Goal: Task Accomplishment & Management: Use online tool/utility

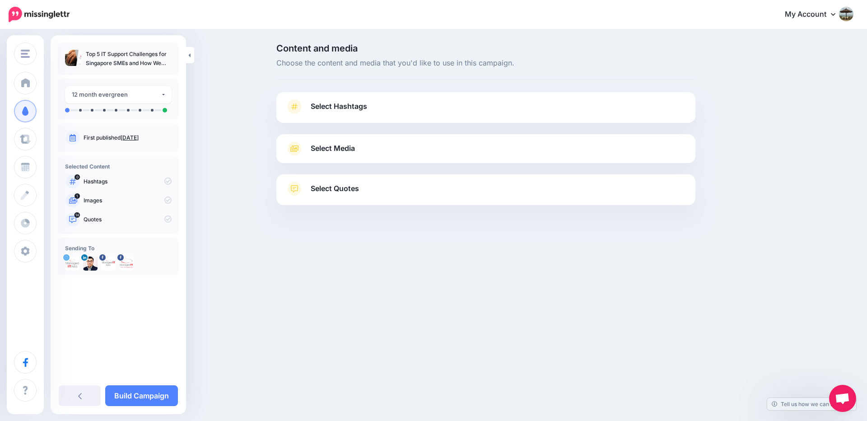
click at [339, 106] on span "Select Hashtags" at bounding box center [339, 106] width 56 height 12
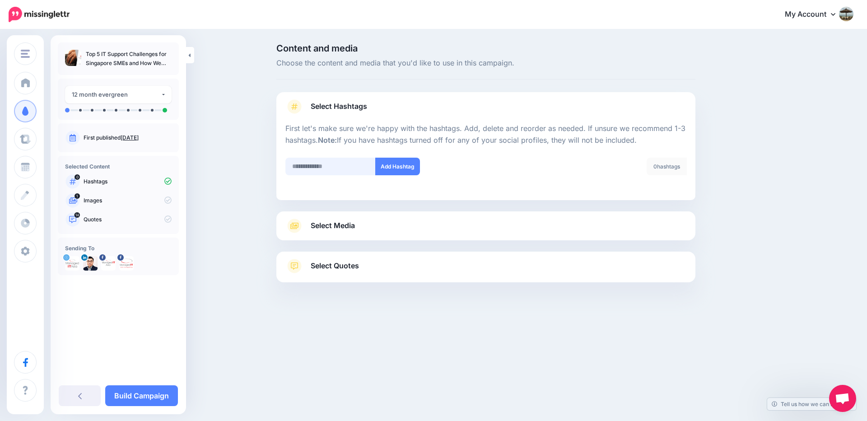
click at [343, 164] on input "text" at bounding box center [330, 167] width 90 height 18
type input "**********"
click at [385, 169] on button "Add Hashtag" at bounding box center [397, 167] width 45 height 18
click at [342, 165] on input "text" at bounding box center [330, 167] width 90 height 18
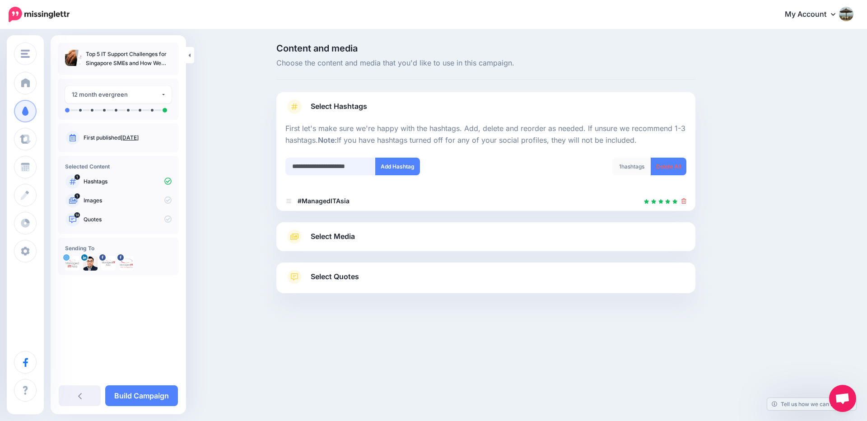
scroll to position [0, 11]
type input "**********"
click at [387, 163] on button "Add Hashtag" at bounding box center [397, 167] width 45 height 18
click at [317, 165] on input "text" at bounding box center [330, 167] width 90 height 18
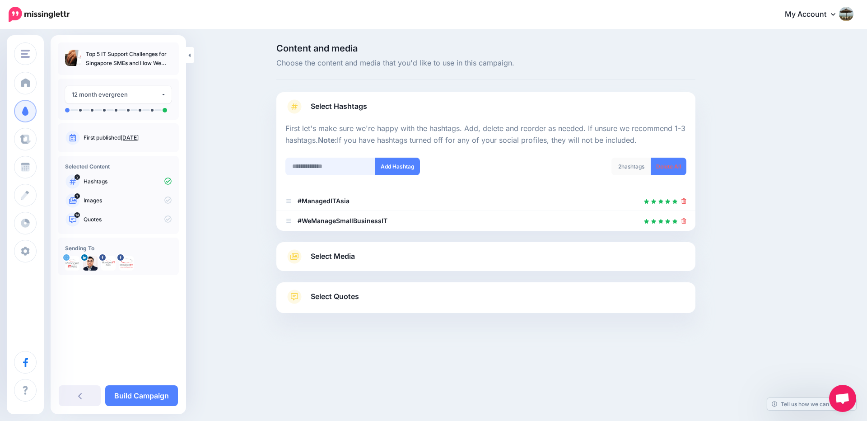
type input "*"
type input "**********"
click at [402, 167] on button "Add Hashtag" at bounding box center [397, 167] width 45 height 18
click at [343, 162] on input "text" at bounding box center [330, 167] width 90 height 18
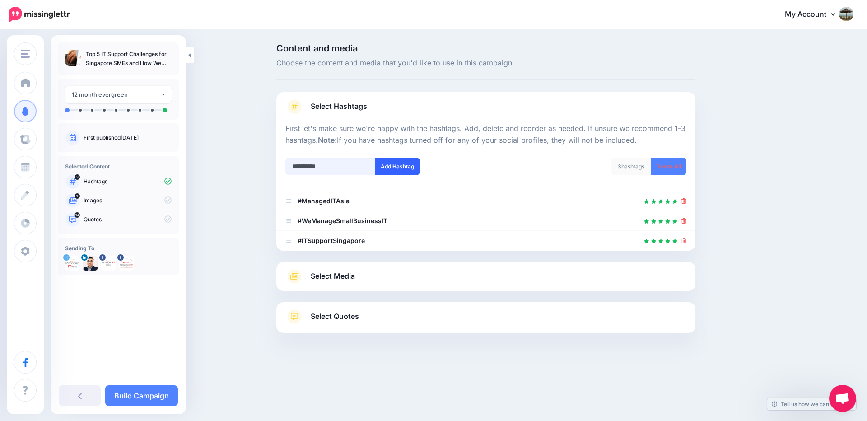
type input "**********"
click at [399, 163] on button "Add Hashtag" at bounding box center [397, 167] width 45 height 18
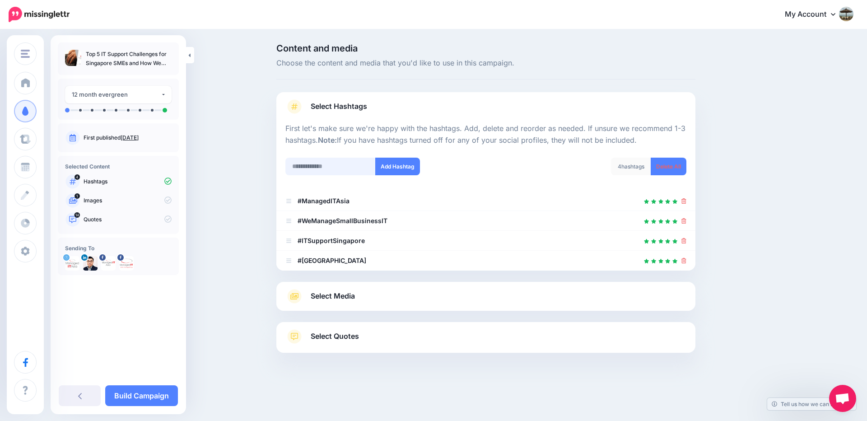
click at [336, 160] on input "text" at bounding box center [330, 167] width 90 height 18
type input "*"
click at [343, 297] on span "Select Media" at bounding box center [333, 296] width 44 height 12
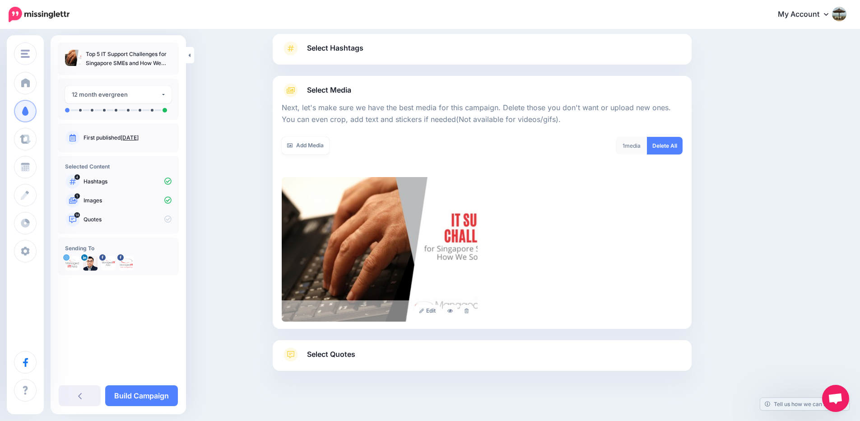
scroll to position [67, 0]
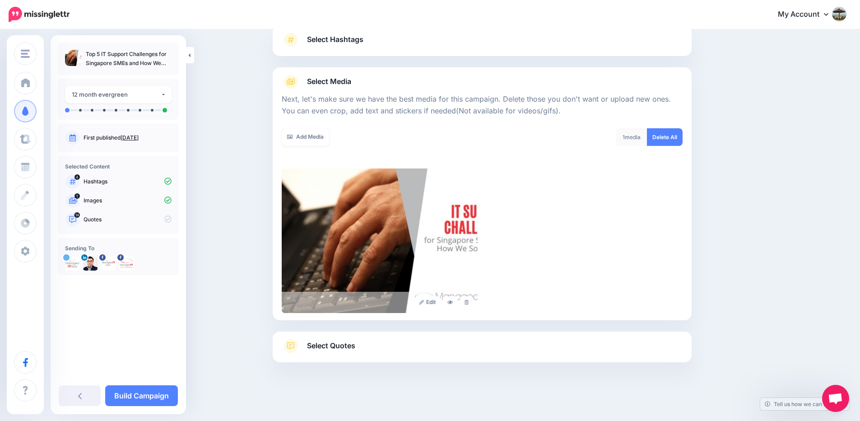
click at [353, 343] on span "Select Quotes" at bounding box center [331, 345] width 48 height 12
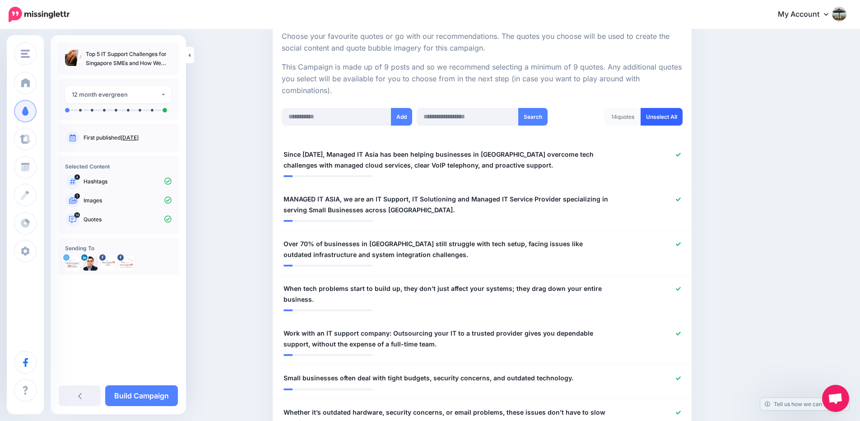
scroll to position [175, 0]
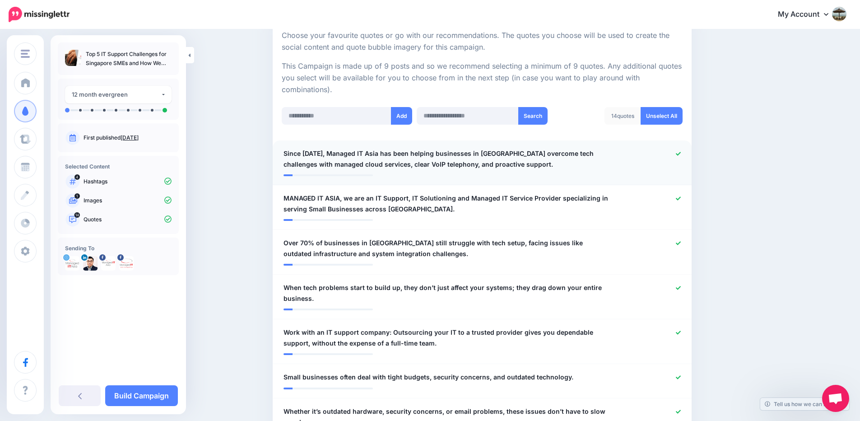
click at [681, 154] on icon at bounding box center [678, 153] width 5 height 5
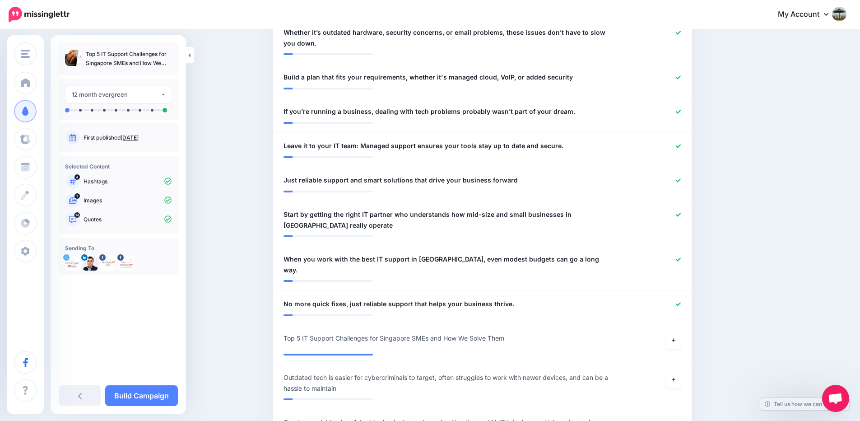
scroll to position [663, 0]
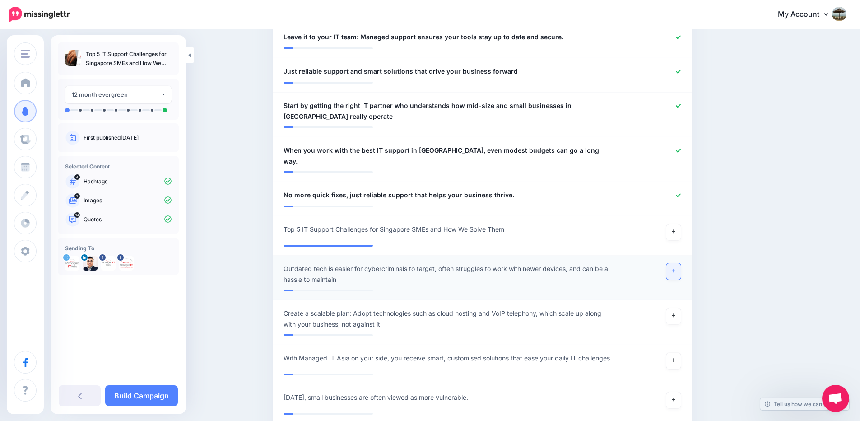
click at [680, 263] on link at bounding box center [673, 271] width 14 height 16
click at [675, 268] on icon at bounding box center [674, 270] width 4 height 5
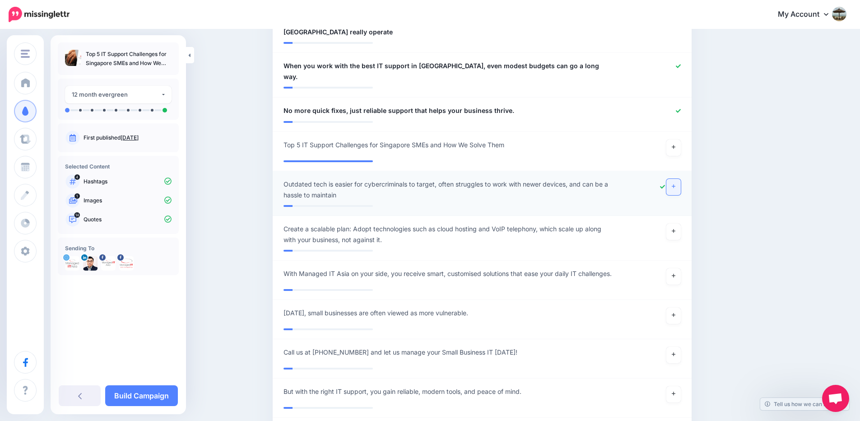
scroll to position [771, 0]
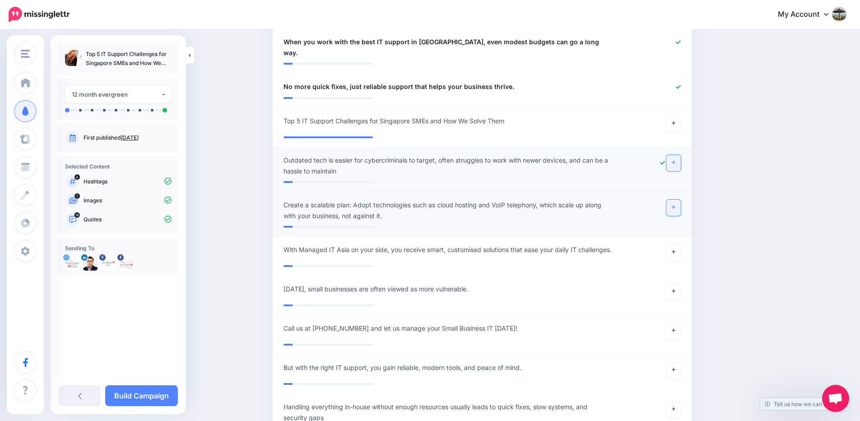
click at [675, 205] on icon at bounding box center [674, 207] width 4 height 4
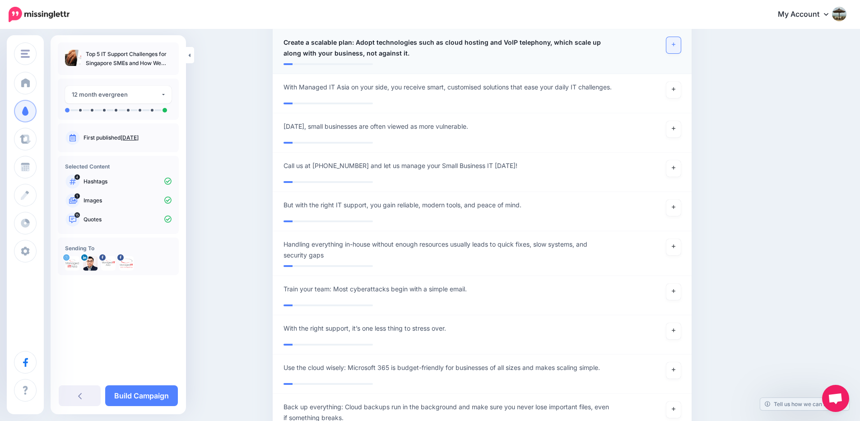
scroll to position [1042, 0]
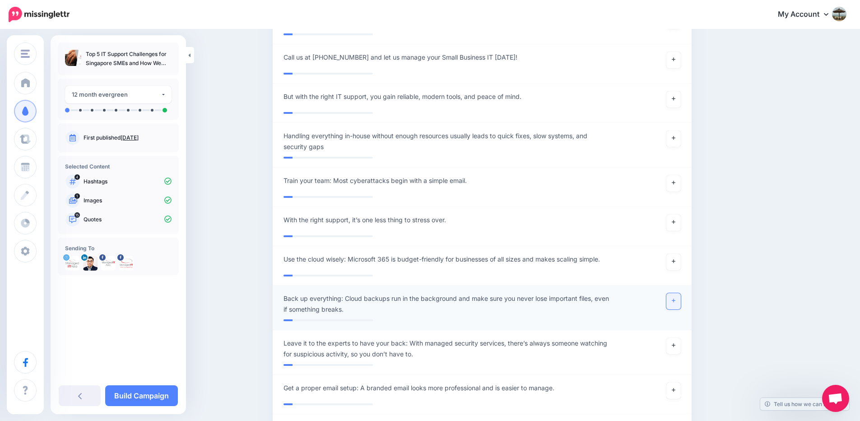
click at [677, 293] on link at bounding box center [673, 301] width 14 height 16
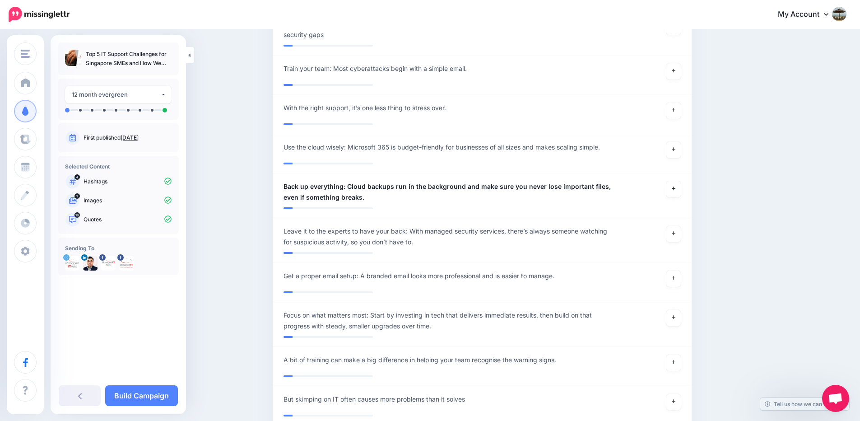
scroll to position [1150, 0]
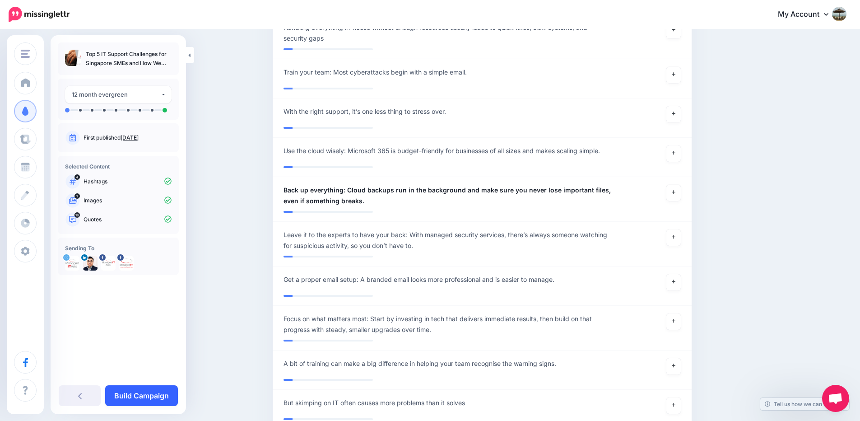
click at [150, 390] on link "Build Campaign" at bounding box center [141, 395] width 73 height 21
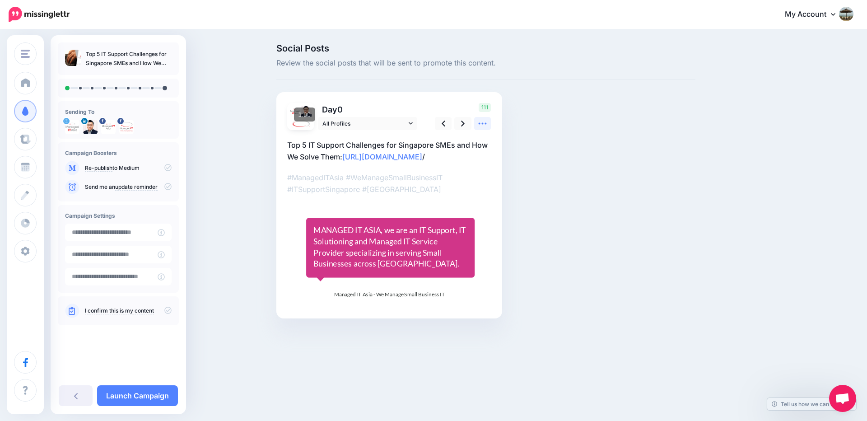
click at [479, 124] on icon at bounding box center [482, 124] width 8 height 2
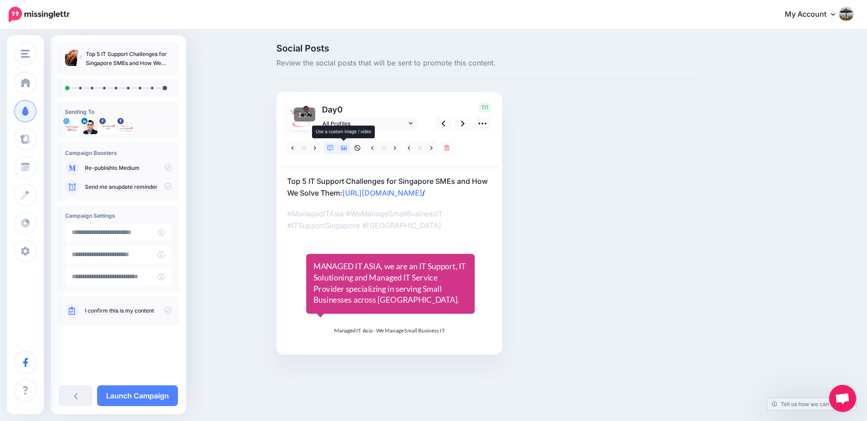
click at [345, 148] on icon at bounding box center [344, 148] width 6 height 6
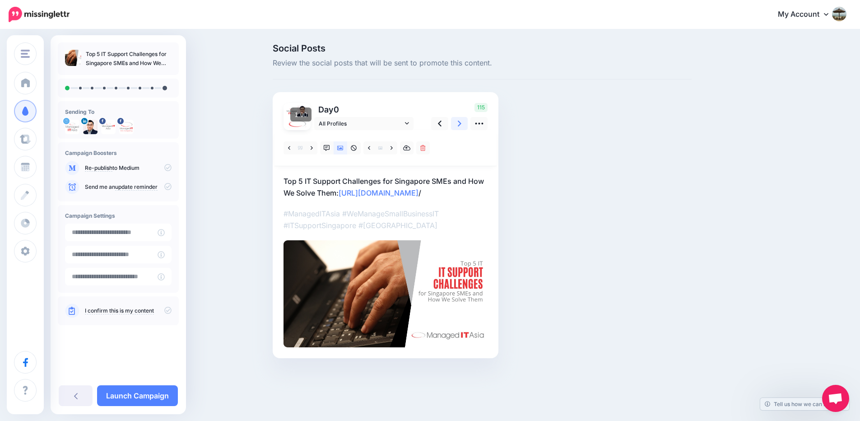
click at [468, 123] on link at bounding box center [459, 123] width 17 height 13
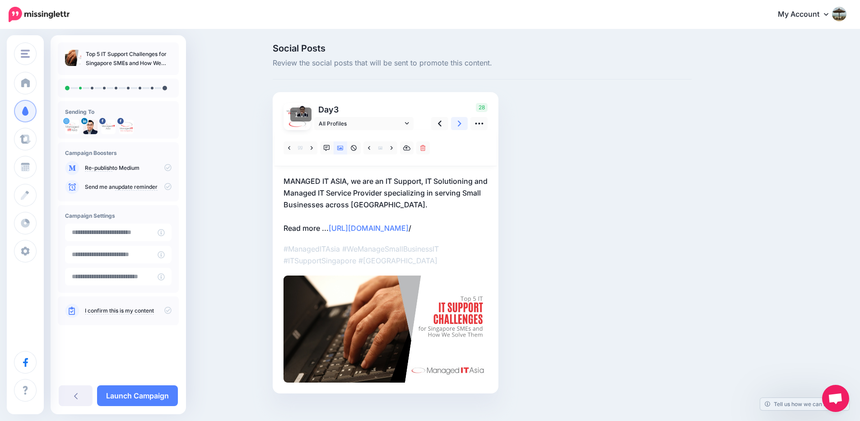
click at [468, 123] on link at bounding box center [459, 123] width 17 height 13
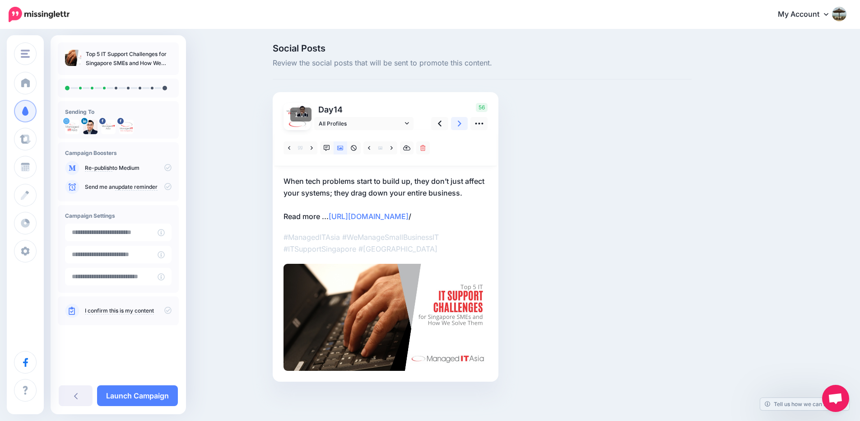
click at [468, 123] on link at bounding box center [459, 123] width 17 height 13
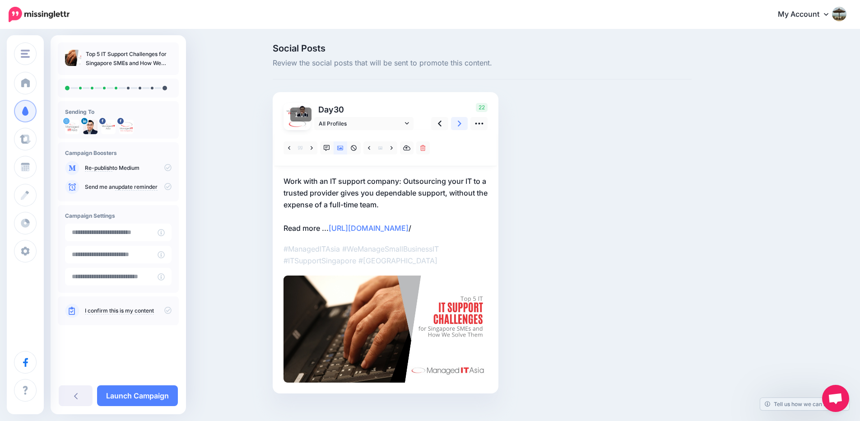
click at [468, 123] on link at bounding box center [459, 123] width 17 height 13
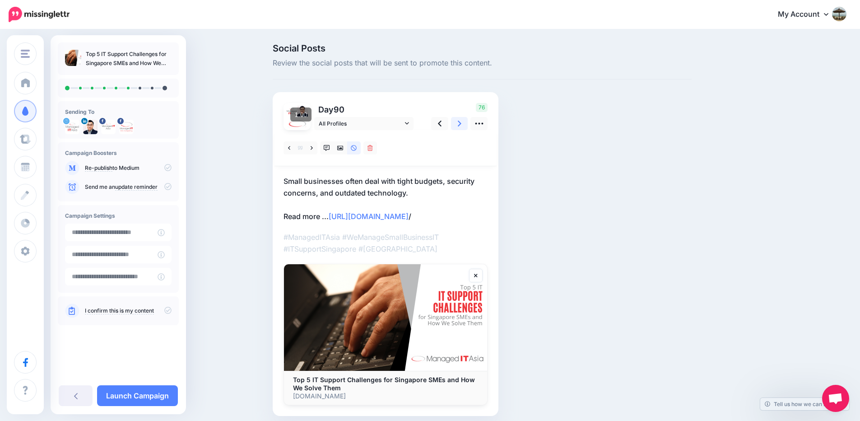
click at [468, 123] on link at bounding box center [459, 123] width 17 height 13
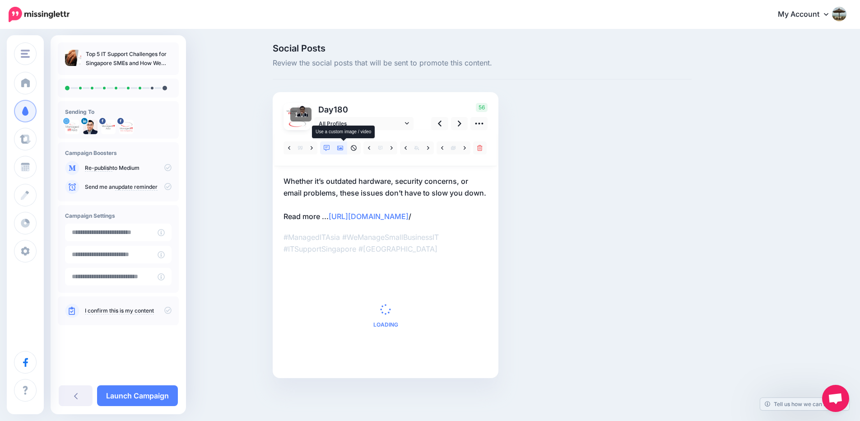
click at [343, 147] on icon at bounding box center [340, 148] width 6 height 6
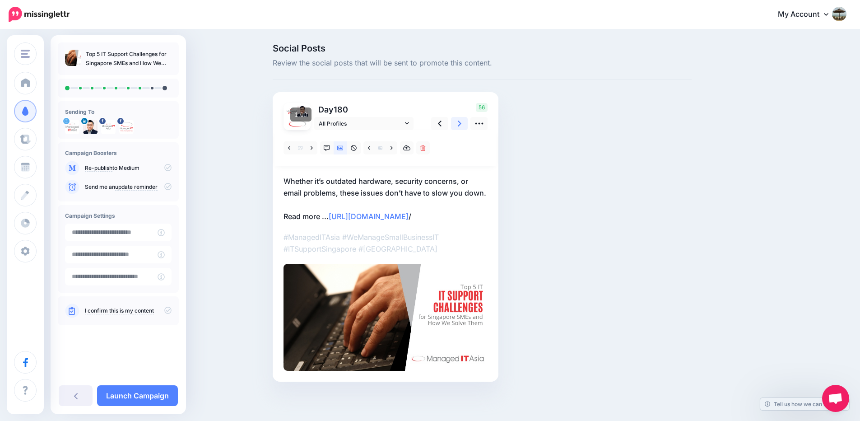
click at [461, 122] on icon at bounding box center [460, 123] width 4 height 9
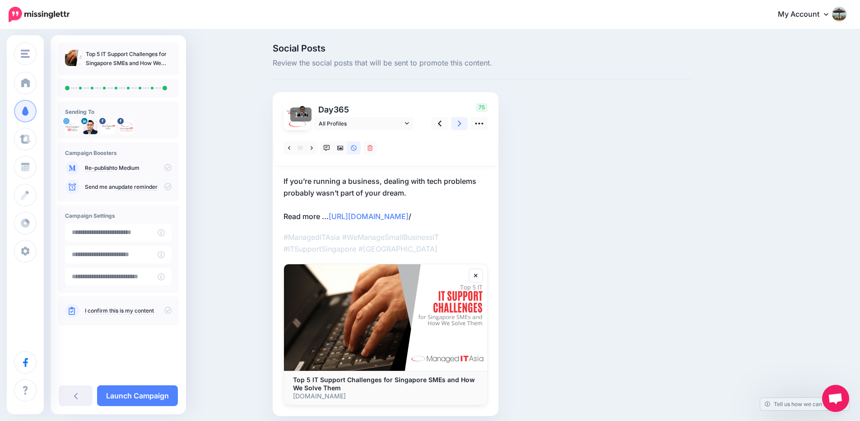
click at [460, 123] on link at bounding box center [459, 123] width 17 height 13
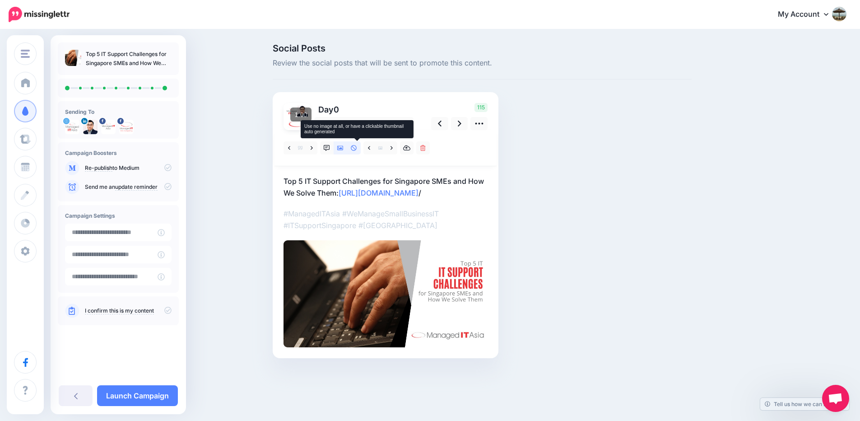
click at [361, 148] on link at bounding box center [354, 147] width 14 height 13
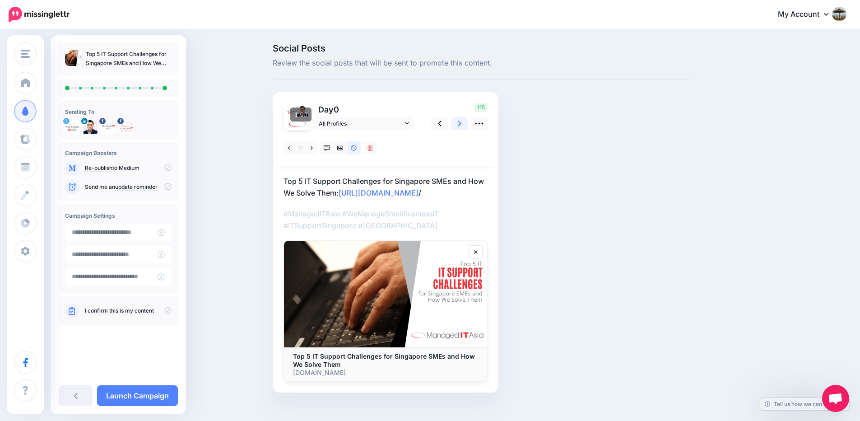
click at [467, 124] on link at bounding box center [459, 123] width 17 height 13
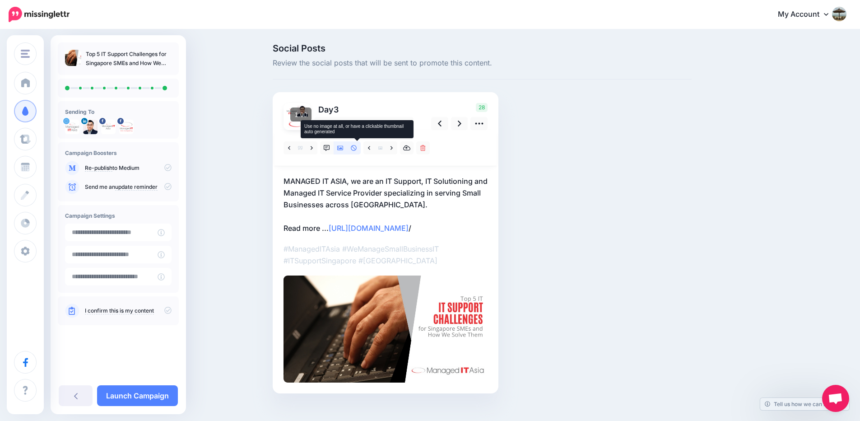
click at [357, 148] on icon at bounding box center [354, 148] width 6 height 6
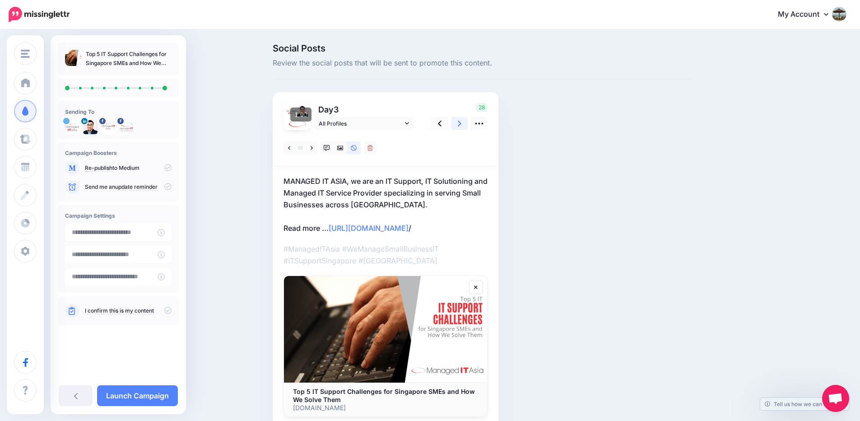
click at [461, 126] on icon at bounding box center [460, 123] width 4 height 9
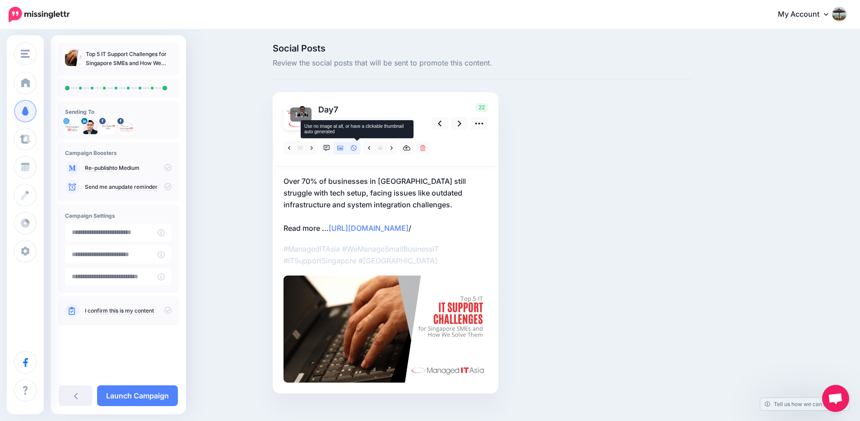
click at [355, 146] on icon at bounding box center [354, 148] width 6 height 6
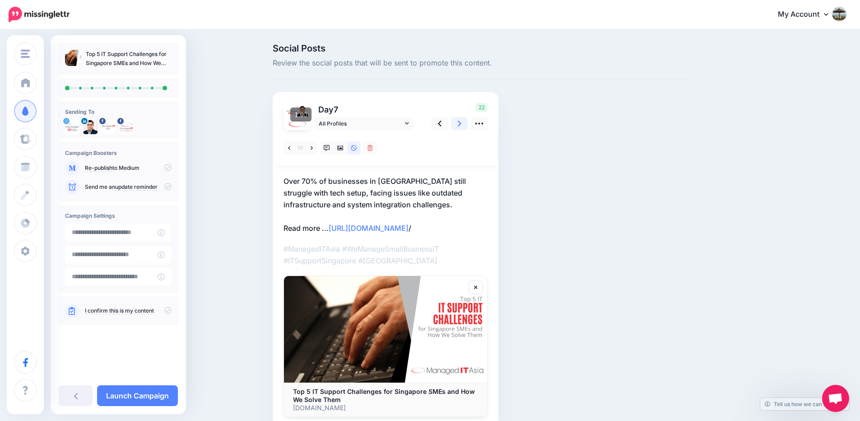
click at [460, 122] on link at bounding box center [459, 123] width 17 height 13
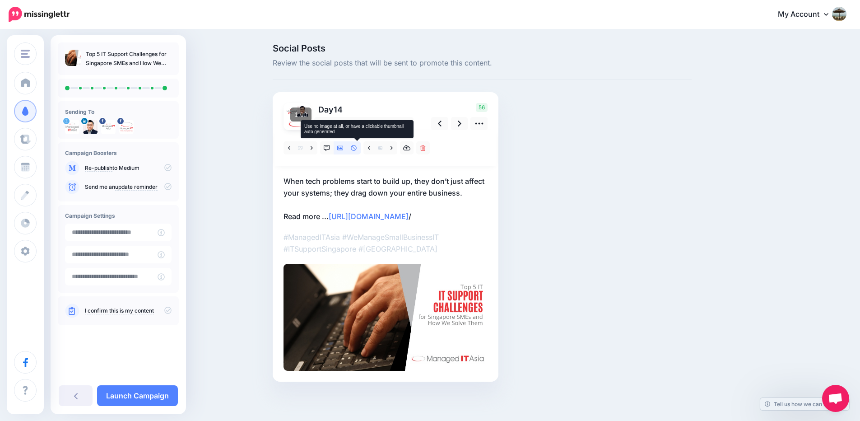
click at [361, 146] on link at bounding box center [354, 147] width 14 height 13
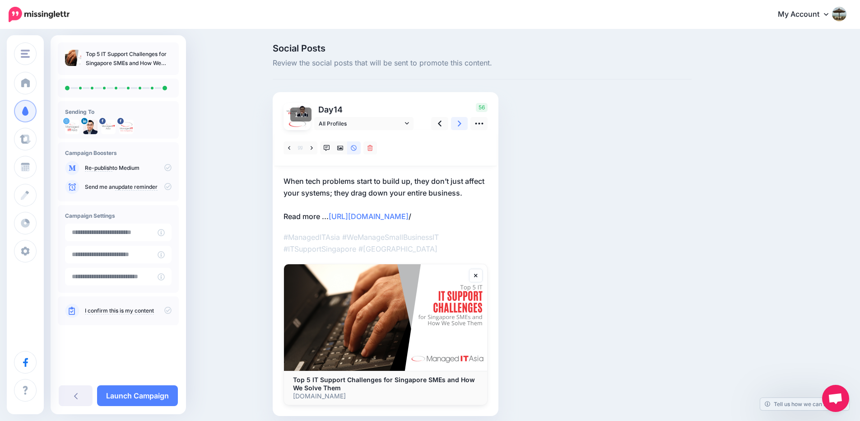
click at [457, 125] on link at bounding box center [459, 123] width 17 height 13
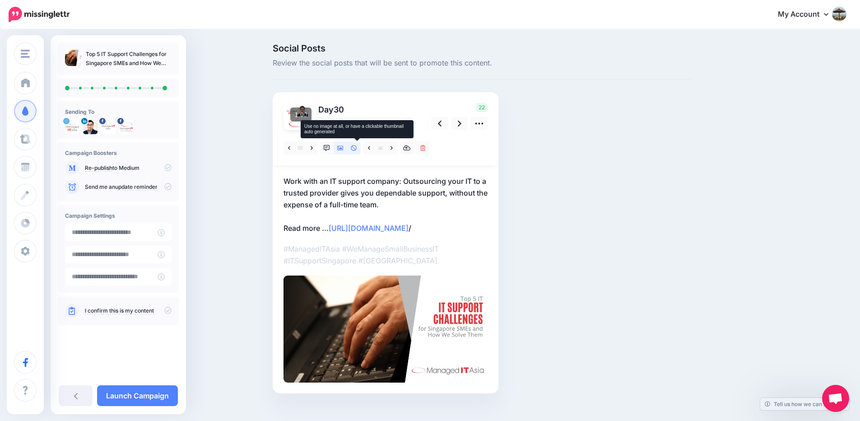
click at [356, 150] on icon at bounding box center [354, 148] width 6 height 6
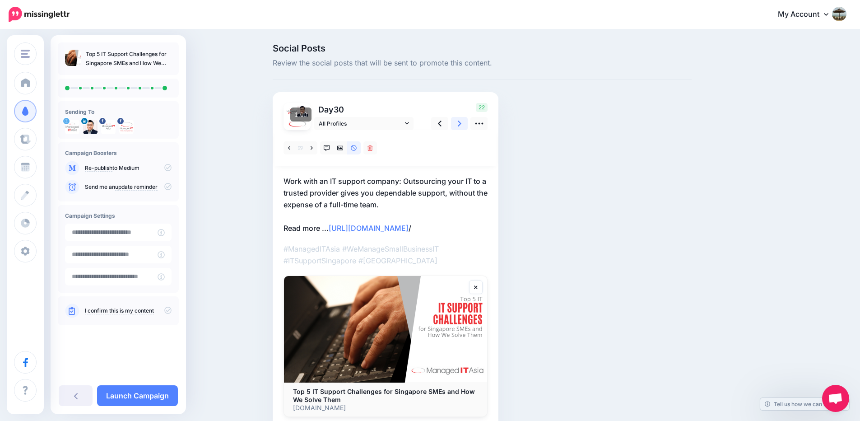
click at [455, 123] on link at bounding box center [459, 123] width 17 height 13
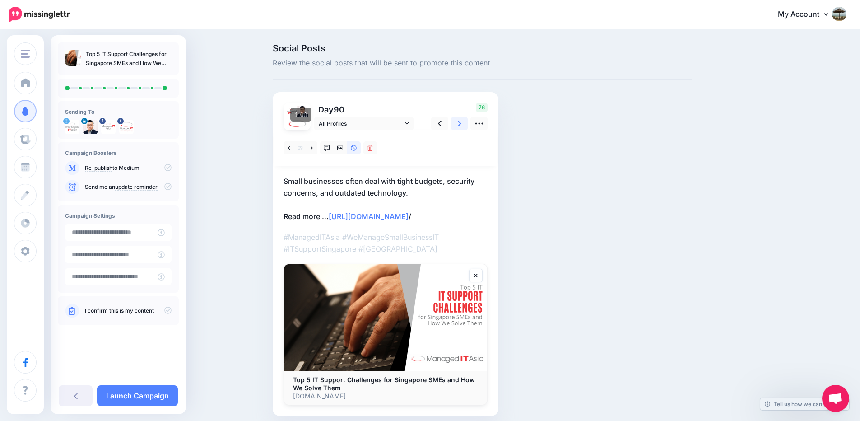
click at [461, 123] on icon at bounding box center [460, 123] width 4 height 9
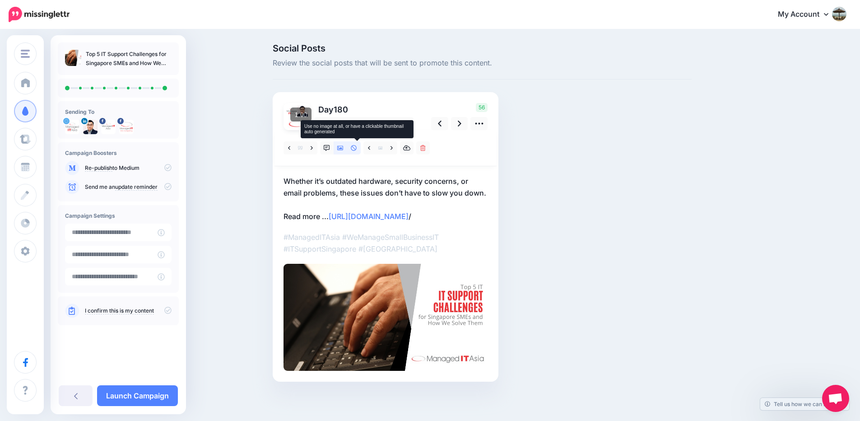
click at [355, 147] on icon at bounding box center [354, 148] width 6 height 6
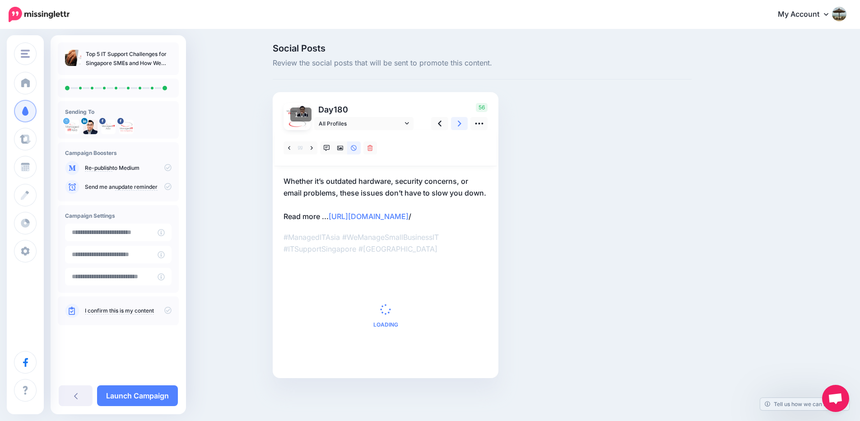
click at [461, 124] on icon at bounding box center [460, 124] width 4 height 6
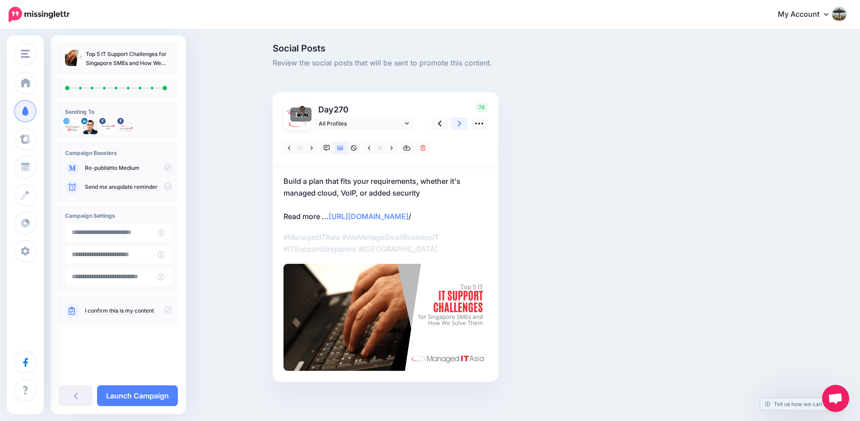
click at [461, 124] on icon at bounding box center [460, 124] width 4 height 6
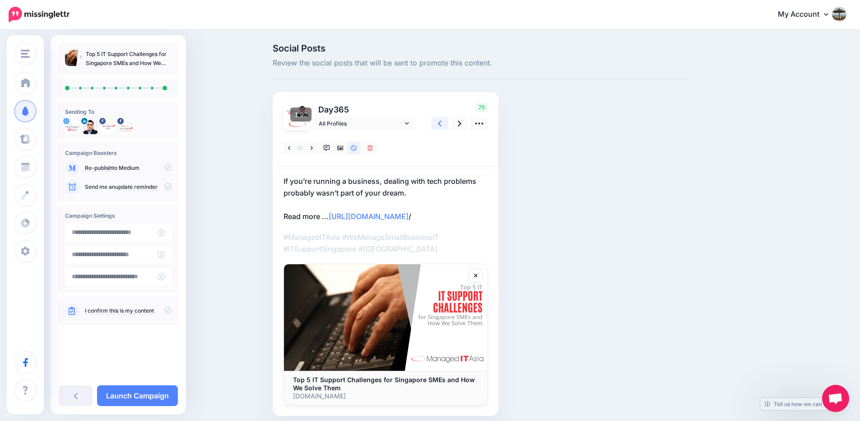
click at [441, 125] on icon at bounding box center [440, 123] width 4 height 9
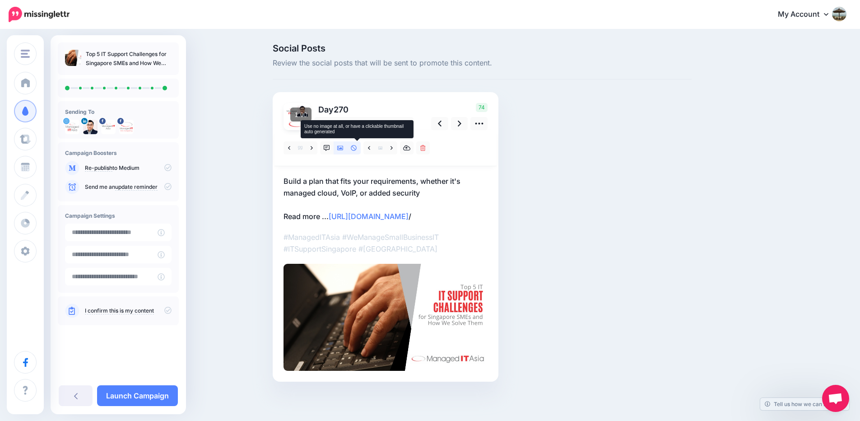
click at [357, 147] on icon at bounding box center [354, 148] width 6 height 6
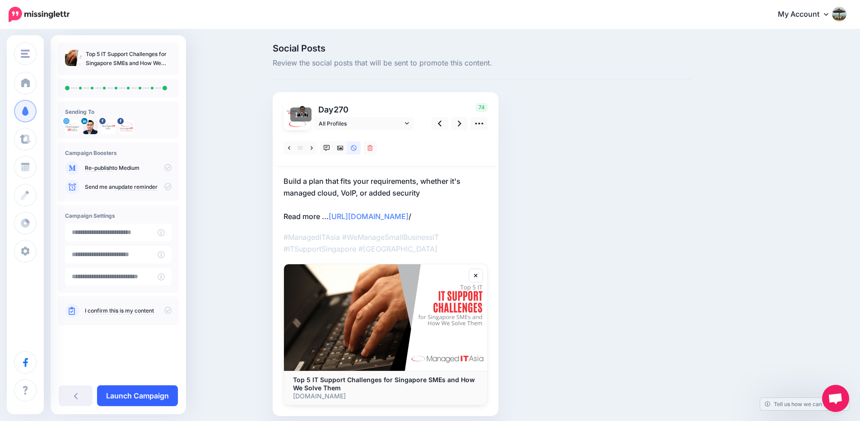
click at [162, 393] on link "Launch Campaign" at bounding box center [137, 395] width 81 height 21
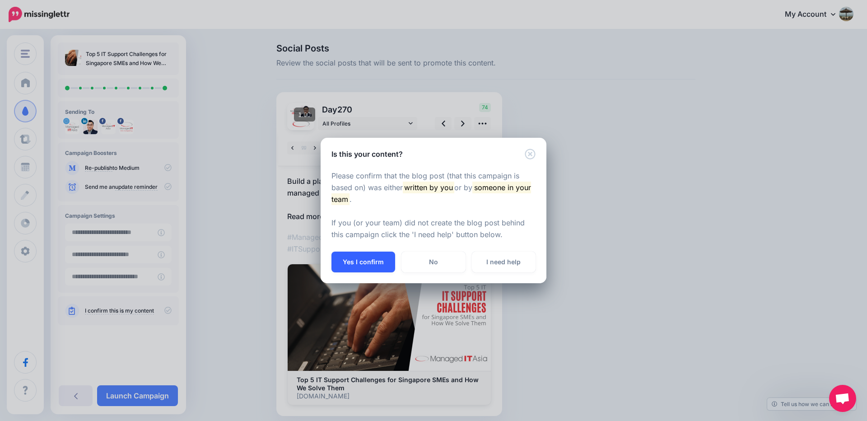
click at [385, 268] on button "Yes I confirm" at bounding box center [363, 261] width 64 height 21
